Goal: Information Seeking & Learning: Learn about a topic

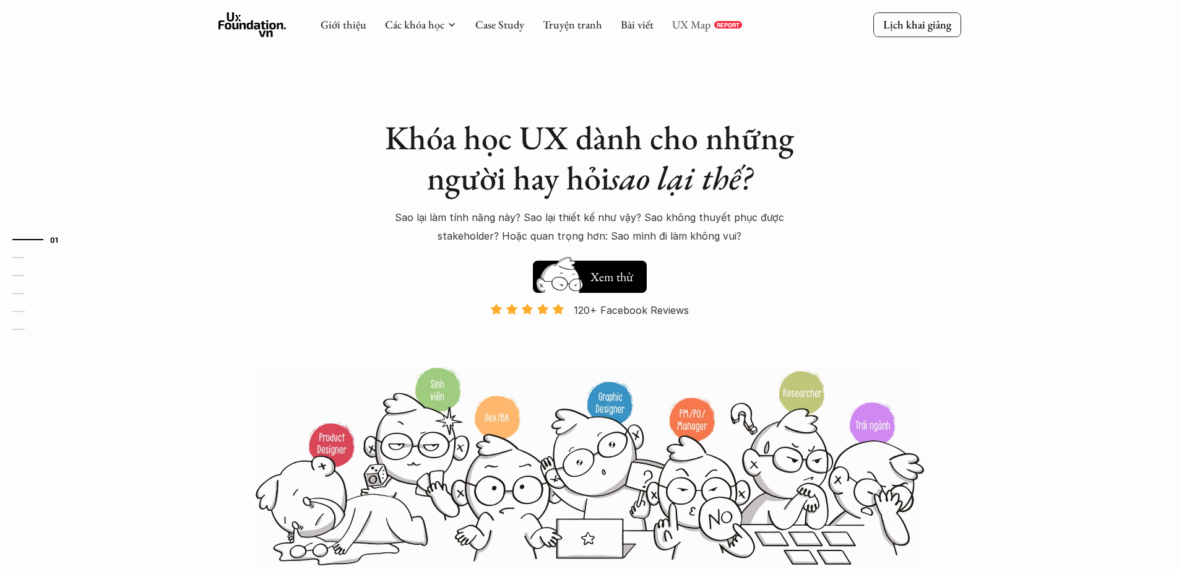
click at [673, 24] on link "UX Map" at bounding box center [691, 24] width 39 height 14
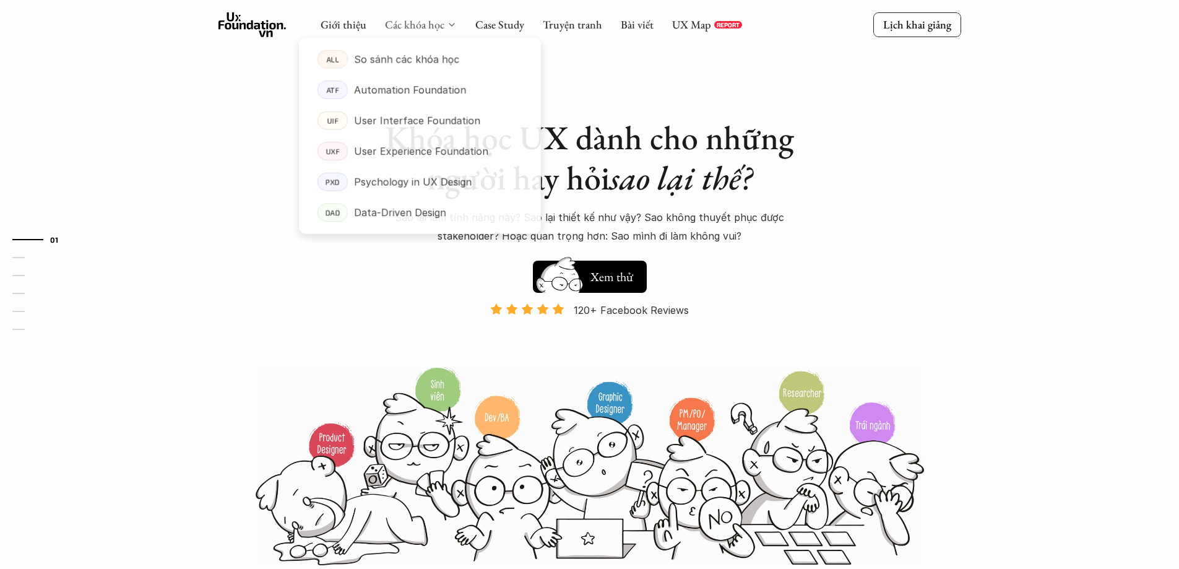
click at [423, 27] on link "Các khóa học" at bounding box center [414, 24] width 59 height 14
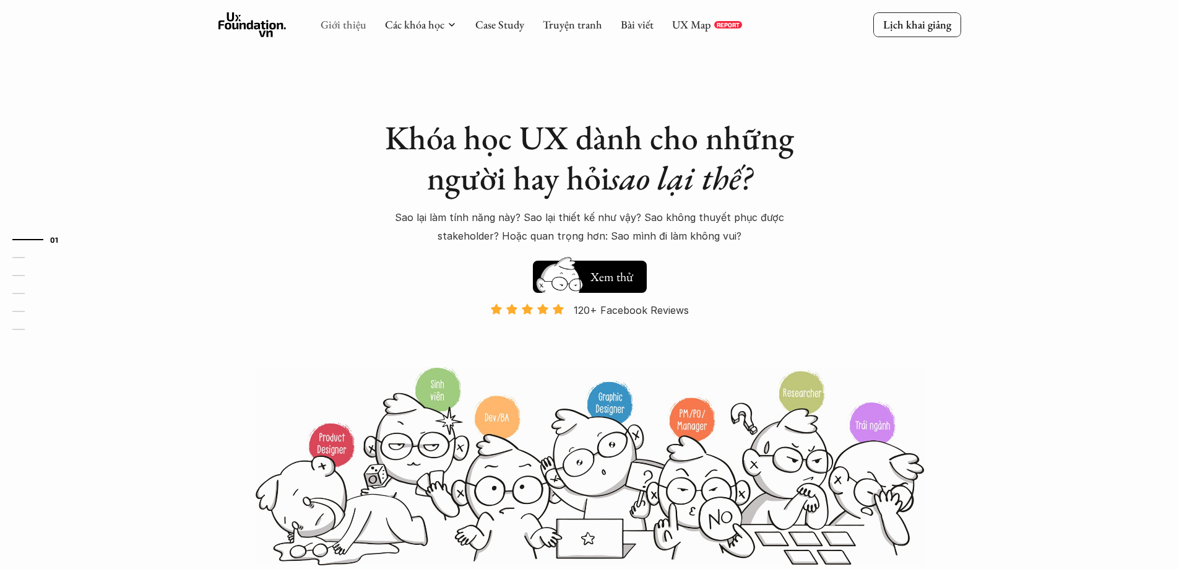
click at [338, 30] on link "Giới thiệu" at bounding box center [344, 24] width 46 height 14
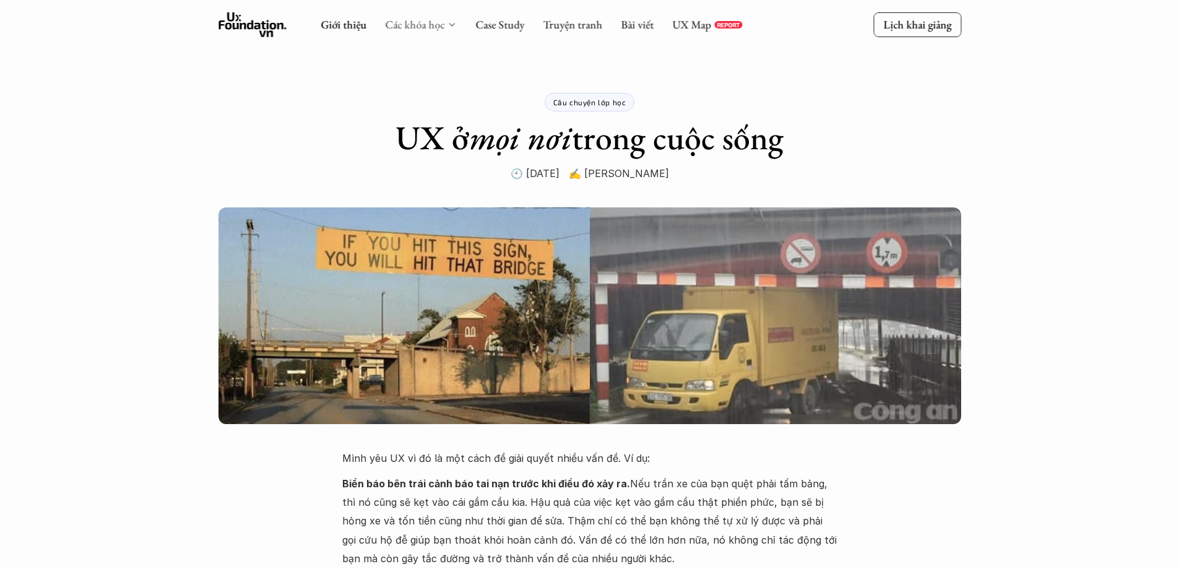
click at [432, 30] on link "Các khóa học" at bounding box center [414, 24] width 59 height 14
click at [448, 24] on icon at bounding box center [452, 25] width 10 height 10
click at [346, 24] on link "Giới thiệu" at bounding box center [344, 24] width 46 height 14
click at [254, 27] on icon at bounding box center [252, 24] width 68 height 25
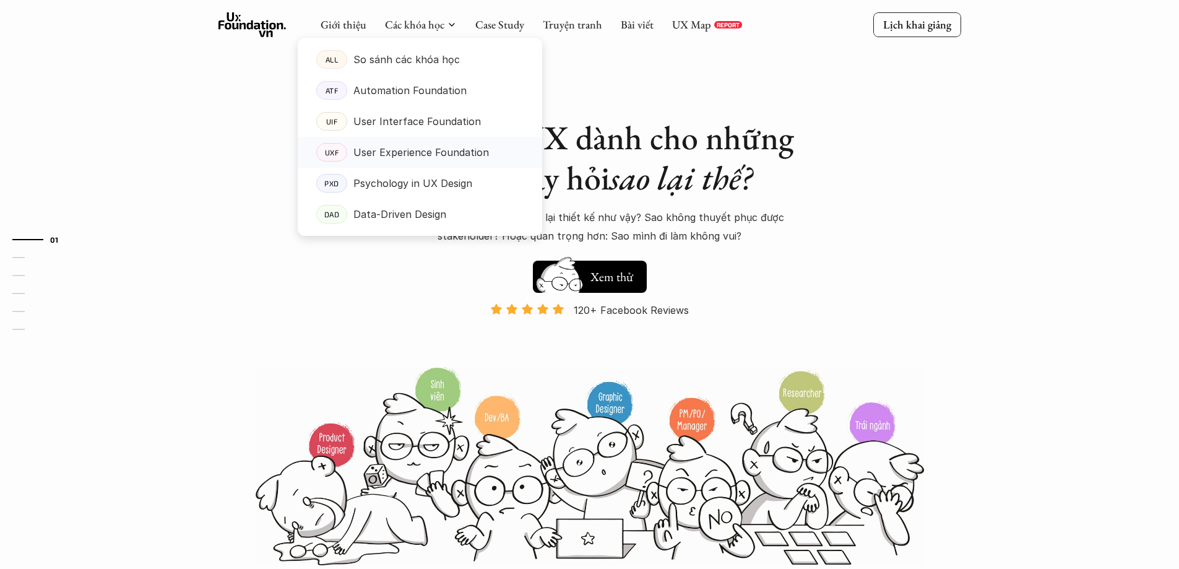
click at [387, 152] on p "User Experience Foundation" at bounding box center [421, 152] width 136 height 19
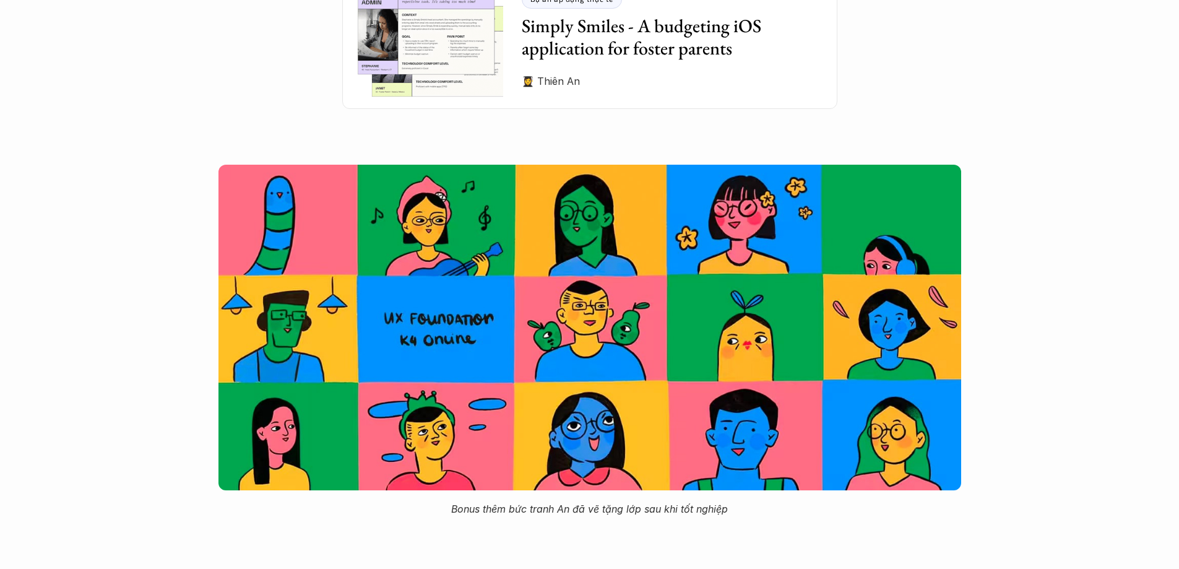
scroll to position [3776, 0]
